Goal: Transaction & Acquisition: Register for event/course

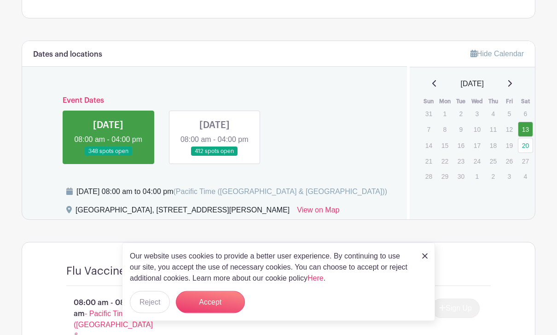
scroll to position [388, 0]
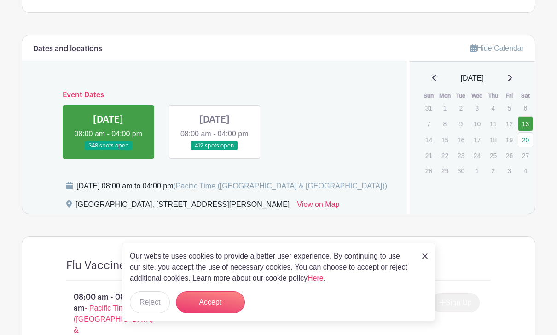
click at [425, 259] on img at bounding box center [425, 256] width 6 height 6
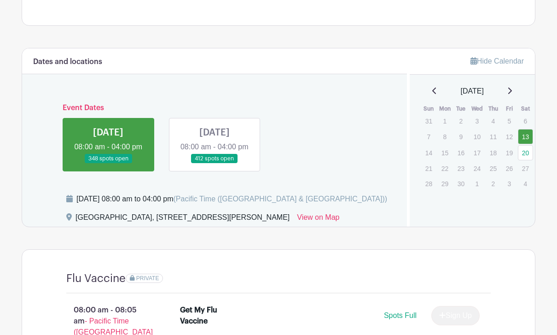
scroll to position [373, 0]
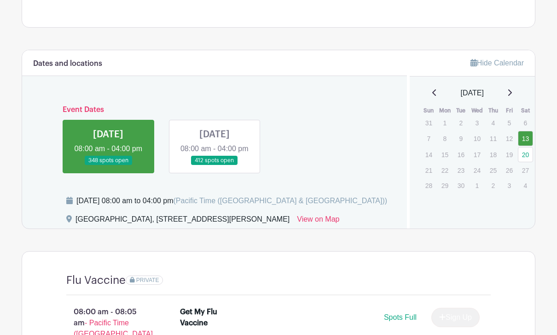
click at [531, 155] on link "20" at bounding box center [525, 154] width 15 height 15
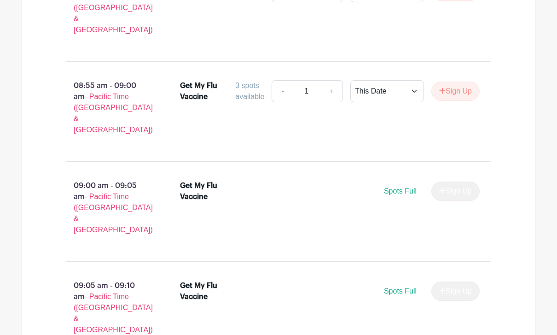
scroll to position [1699, 0]
type input "2"
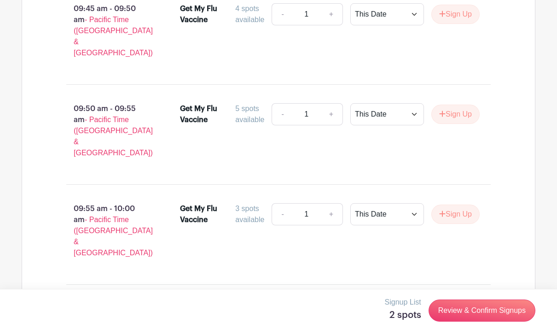
scroll to position [2798, 0]
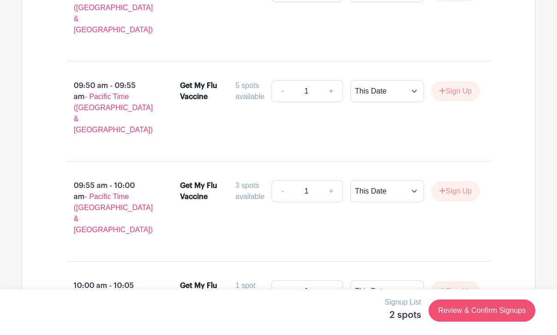
click at [478, 321] on link "Review & Confirm Signups" at bounding box center [482, 310] width 107 height 22
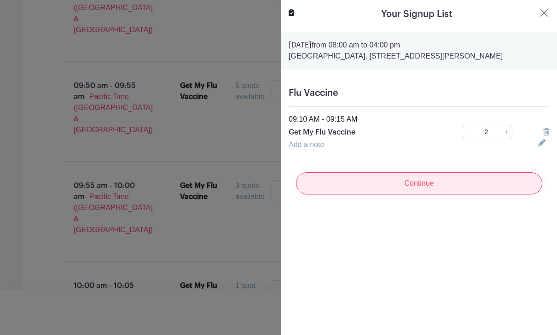
click at [416, 188] on input "Continue" at bounding box center [419, 183] width 246 height 22
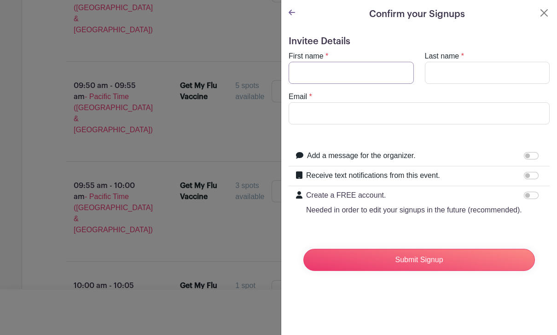
click at [339, 67] on input "First name" at bounding box center [351, 73] width 125 height 22
type input "[PERSON_NAME]"
click at [444, 83] on input "Last name" at bounding box center [487, 73] width 125 height 22
type input "[PERSON_NAME]"
click at [325, 124] on input "Email" at bounding box center [419, 113] width 261 height 22
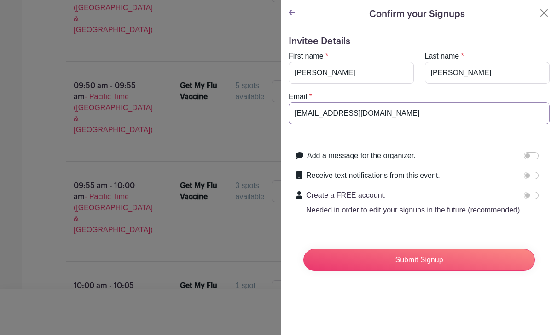
type input "[EMAIL_ADDRESS][DOMAIN_NAME]"
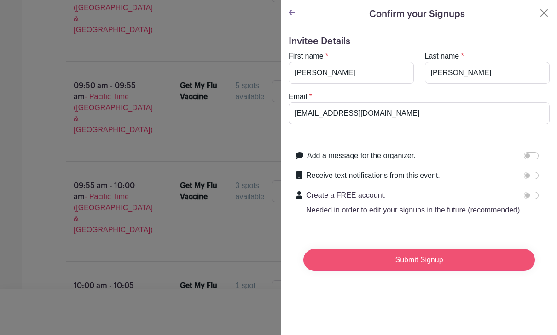
click at [440, 257] on input "Submit Signup" at bounding box center [419, 260] width 232 height 22
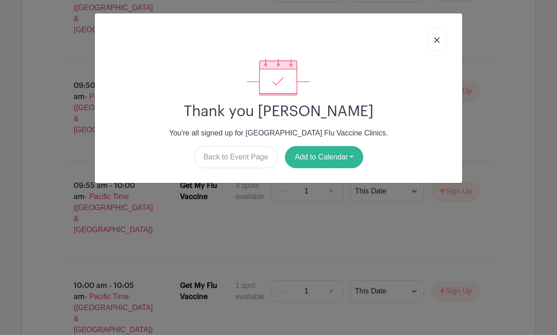
click at [344, 157] on button "Add to Calendar" at bounding box center [324, 157] width 78 height 22
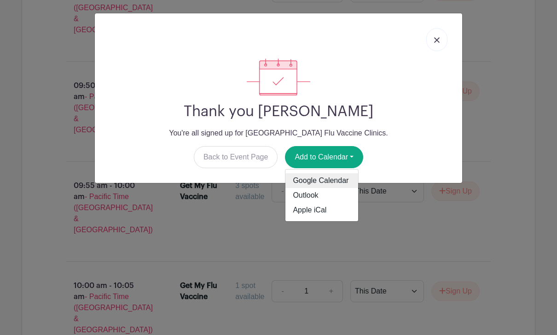
click at [335, 183] on link "Google Calendar" at bounding box center [321, 180] width 73 height 15
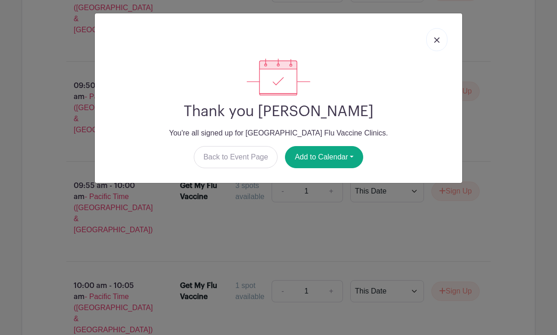
scroll to position [2813, 0]
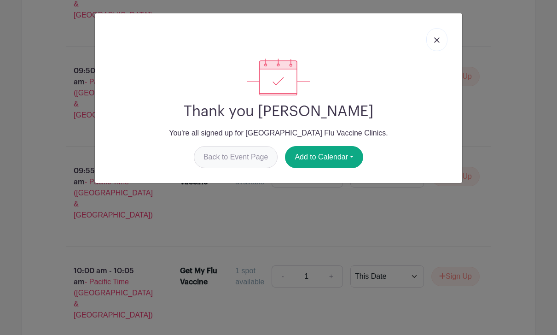
click at [249, 160] on link "Back to Event Page" at bounding box center [236, 157] width 84 height 22
